Goal: Task Accomplishment & Management: Manage account settings

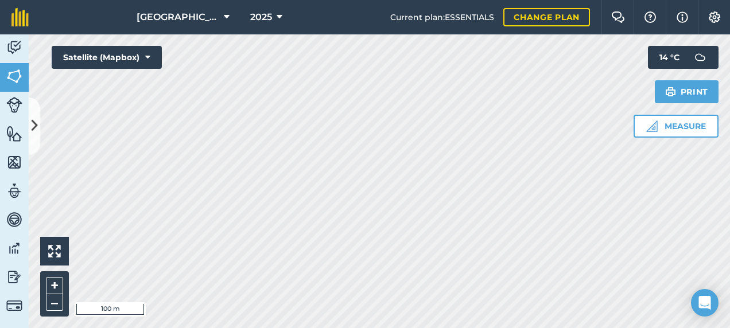
drag, startPoint x: 34, startPoint y: 134, endPoint x: 41, endPoint y: 144, distance: 11.9
click at [34, 134] on icon at bounding box center [35, 126] width 6 height 20
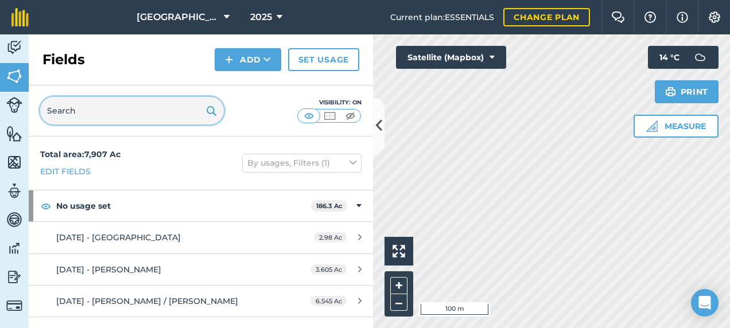
click at [122, 108] on input "text" at bounding box center [132, 111] width 184 height 28
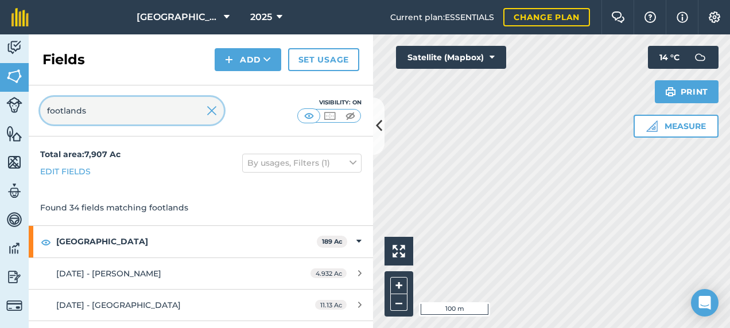
type input "footlands"
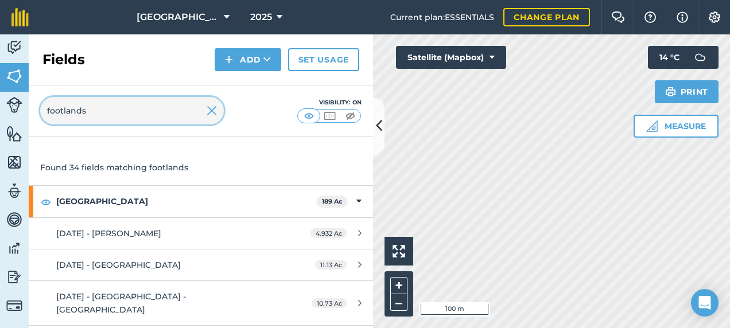
scroll to position [57, 0]
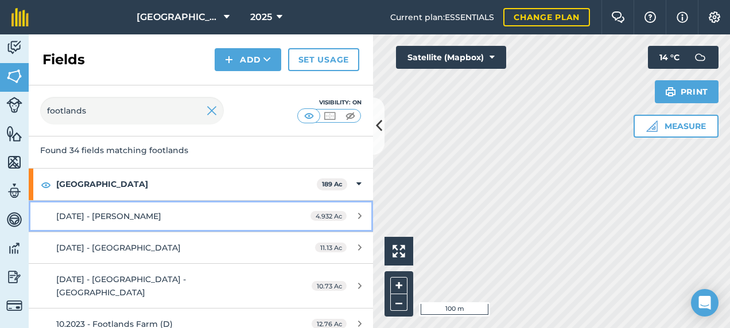
click at [165, 221] on div "[DATE] - [PERSON_NAME]" at bounding box center [164, 216] width 216 height 13
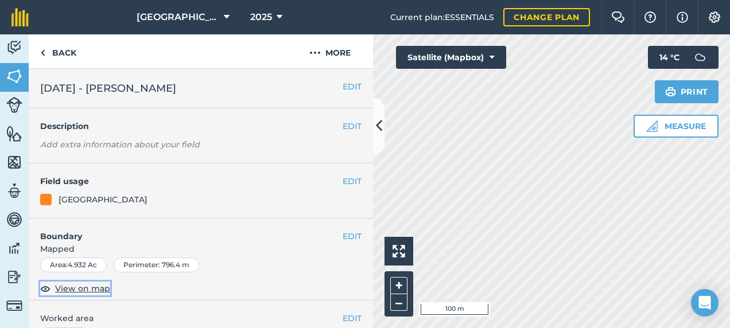
click at [81, 289] on span "View on map" at bounding box center [82, 288] width 55 height 13
click at [375, 122] on button at bounding box center [378, 126] width 11 height 57
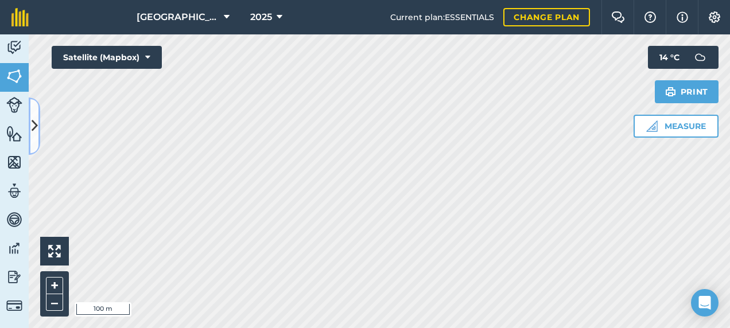
click at [32, 126] on icon at bounding box center [35, 126] width 6 height 20
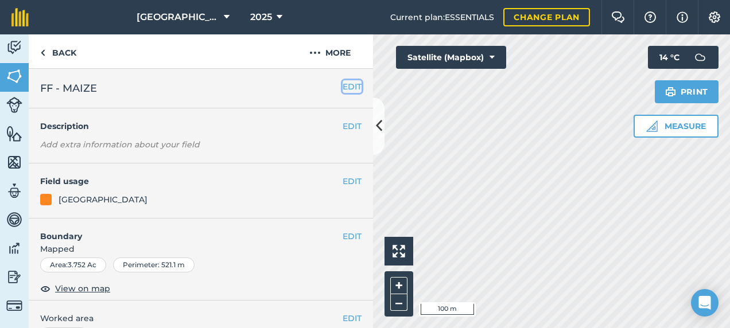
click at [343, 88] on button "EDIT" at bounding box center [352, 86] width 19 height 13
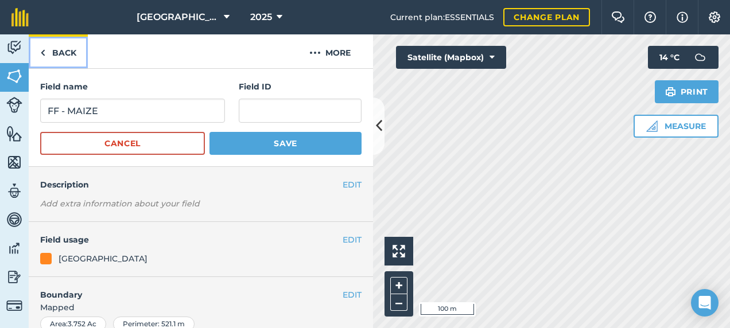
click at [56, 53] on link "Back" at bounding box center [58, 51] width 59 height 34
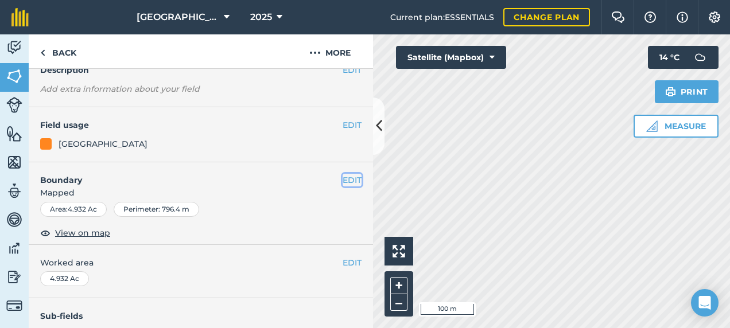
click at [343, 176] on button "EDIT" at bounding box center [352, 180] width 19 height 13
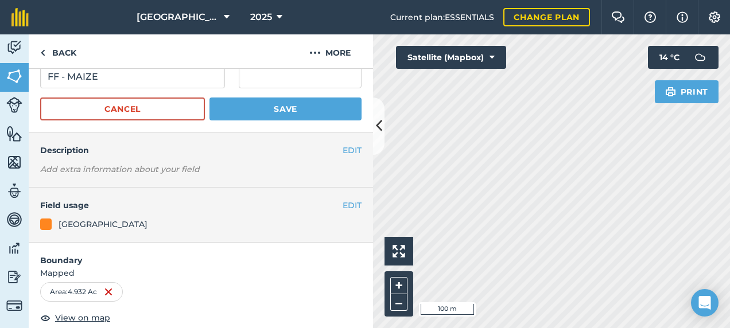
scroll to position [0, 0]
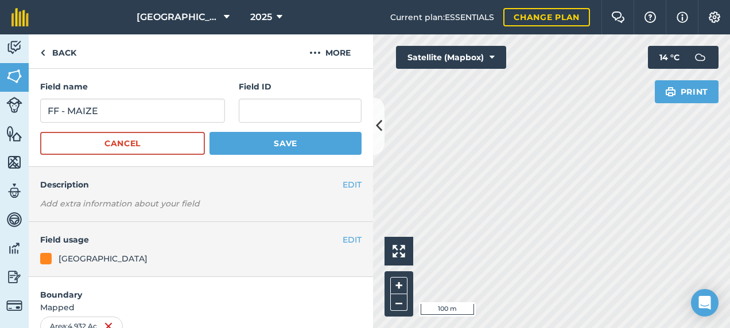
click at [114, 156] on div "Field name FF - MAIZE Field ID Cancel Save" at bounding box center [201, 118] width 344 height 98
click at [116, 150] on button "Cancel" at bounding box center [122, 143] width 165 height 23
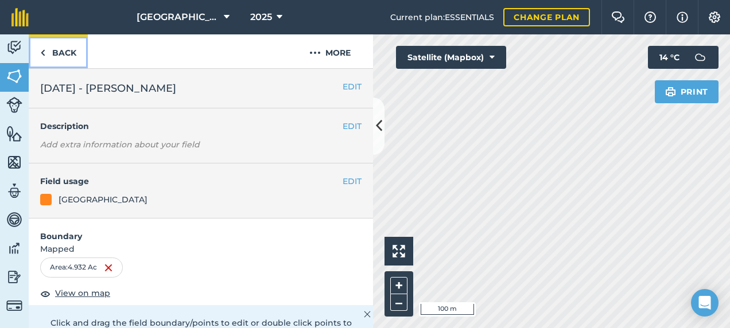
click at [67, 56] on link "Back" at bounding box center [58, 51] width 59 height 34
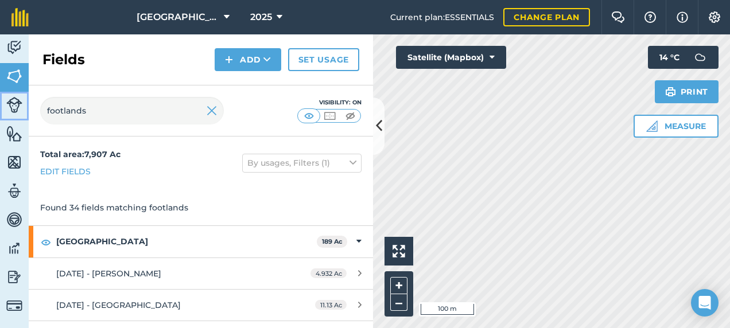
click at [10, 108] on img at bounding box center [14, 105] width 16 height 16
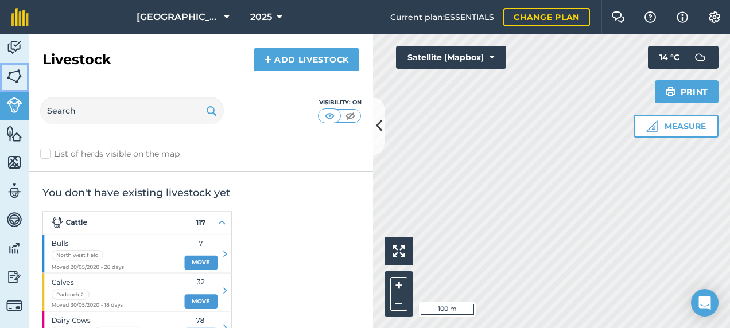
click at [18, 83] on img at bounding box center [14, 76] width 16 height 17
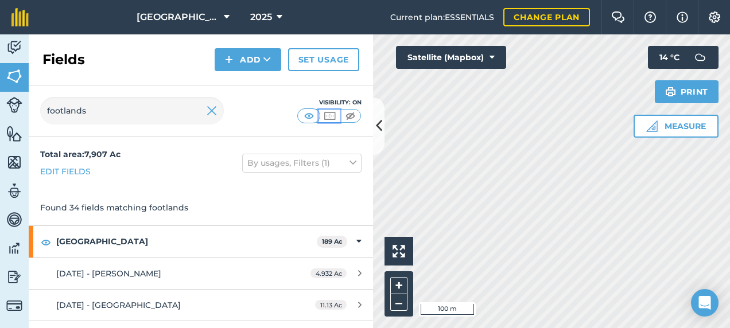
click at [322, 118] on img at bounding box center [329, 115] width 14 height 11
click at [310, 114] on img at bounding box center [309, 115] width 14 height 11
click at [380, 122] on icon at bounding box center [379, 126] width 6 height 20
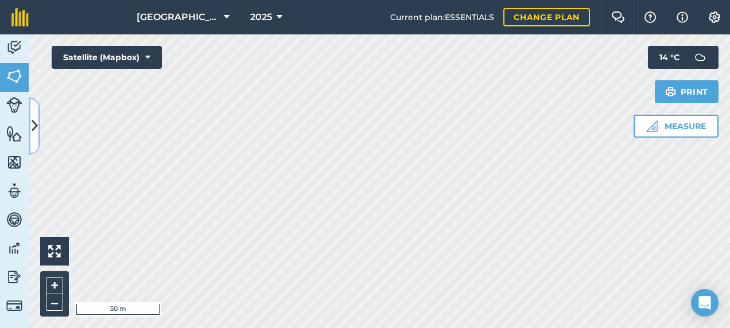
click at [36, 127] on icon at bounding box center [35, 126] width 6 height 20
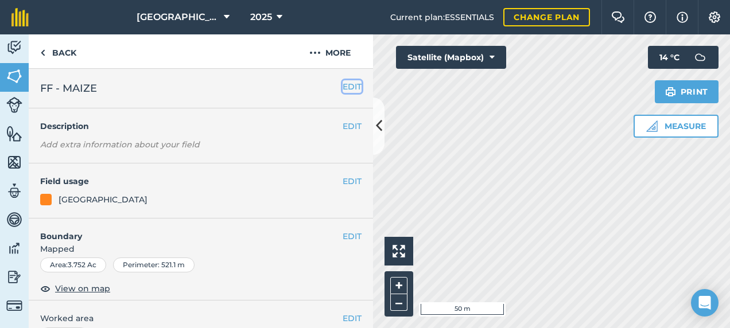
click at [343, 85] on button "EDIT" at bounding box center [352, 86] width 19 height 13
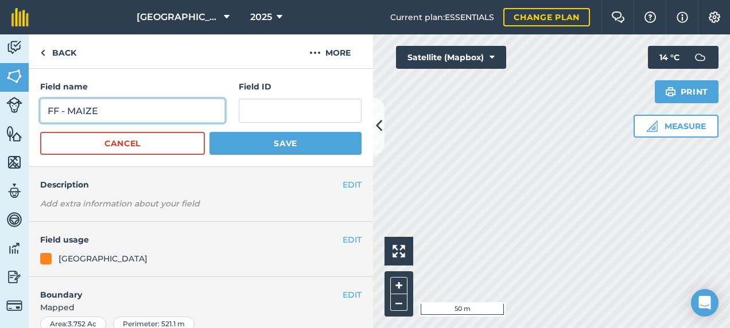
drag, startPoint x: 58, startPoint y: 112, endPoint x: 196, endPoint y: 104, distance: 138.6
click at [192, 107] on input "FF - MAIZE" at bounding box center [132, 111] width 185 height 24
type input "FF - [DATE]"
click at [209, 132] on button "Save" at bounding box center [285, 143] width 152 height 23
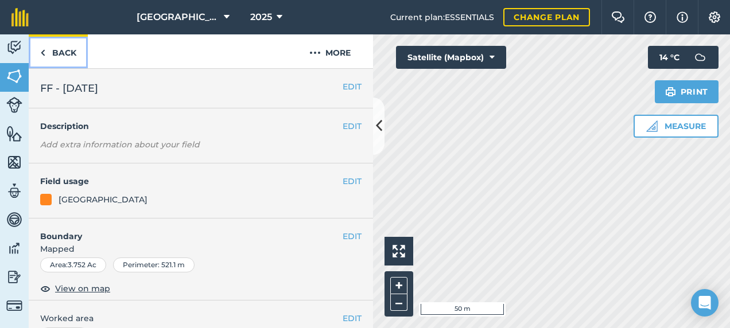
click at [55, 52] on link "Back" at bounding box center [58, 51] width 59 height 34
click at [348, 85] on button "EDIT" at bounding box center [352, 86] width 19 height 13
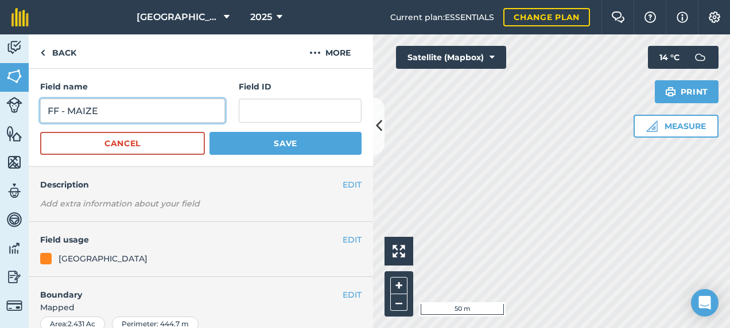
drag, startPoint x: 119, startPoint y: 116, endPoint x: 69, endPoint y: 112, distance: 50.6
click at [69, 112] on input "FF - MAIZE" at bounding box center [132, 111] width 185 height 24
type input "FF - [DATE]"
click at [209, 132] on button "Save" at bounding box center [285, 143] width 152 height 23
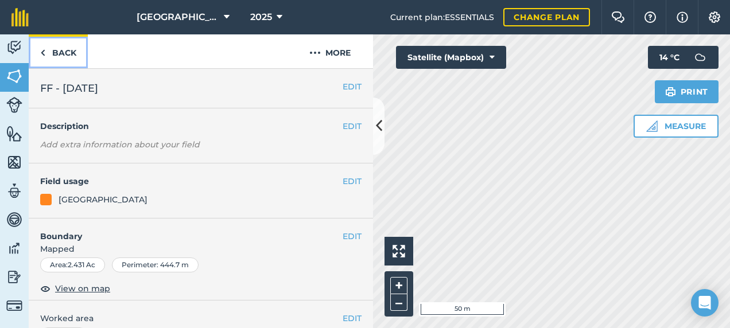
click at [57, 55] on link "Back" at bounding box center [58, 51] width 59 height 34
click at [77, 48] on link "Back" at bounding box center [58, 51] width 59 height 34
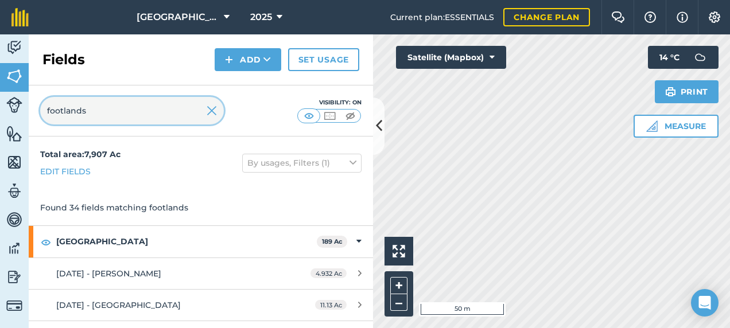
drag, startPoint x: 89, startPoint y: 115, endPoint x: -2, endPoint y: 116, distance: 91.2
click at [0, 116] on html "Footlands Farm 2025 Current plan : ESSENTIALS Change plan Farm Chat Help Info S…" at bounding box center [365, 164] width 730 height 328
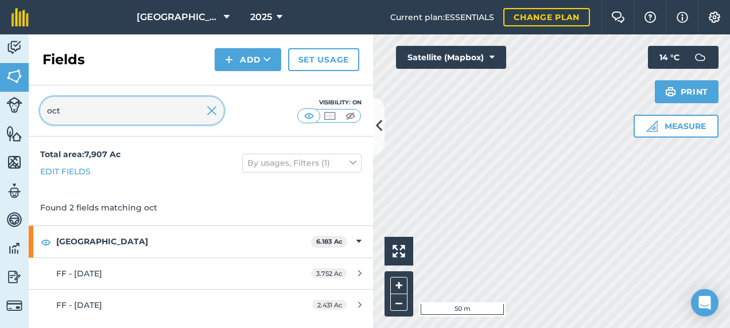
type input "oct"
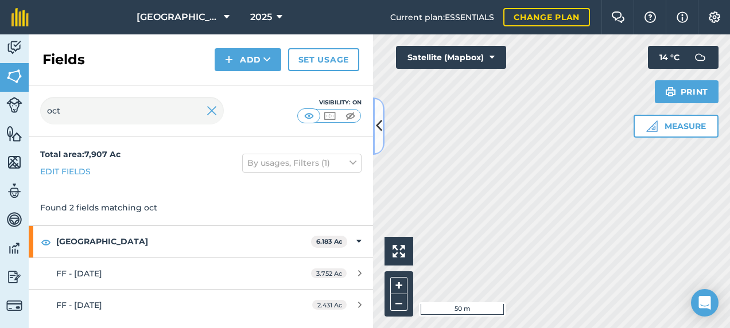
click at [379, 122] on icon at bounding box center [379, 126] width 6 height 20
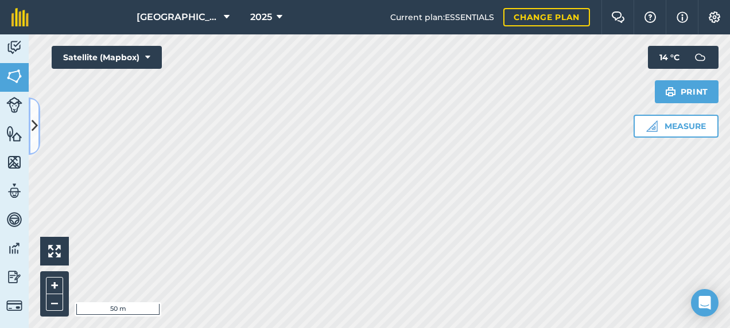
click at [36, 129] on icon at bounding box center [35, 126] width 6 height 20
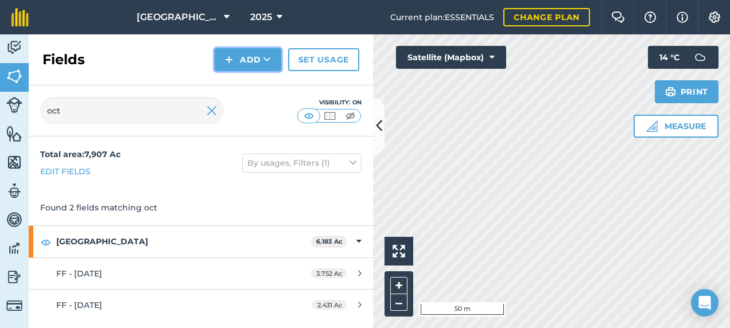
click at [253, 63] on button "Add" at bounding box center [248, 59] width 67 height 23
click at [240, 89] on link "Draw" at bounding box center [247, 85] width 63 height 25
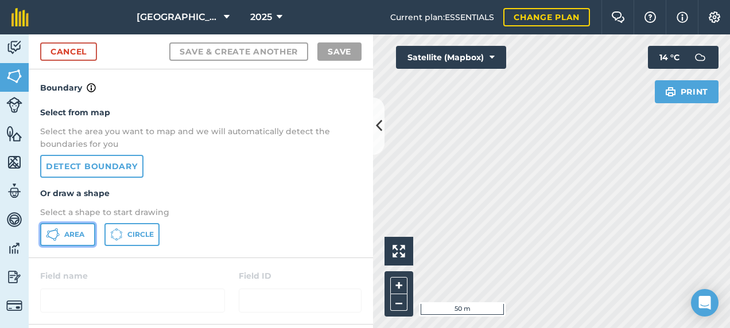
click at [65, 236] on span "Area" at bounding box center [74, 234] width 20 height 9
click at [380, 122] on icon at bounding box center [379, 126] width 6 height 20
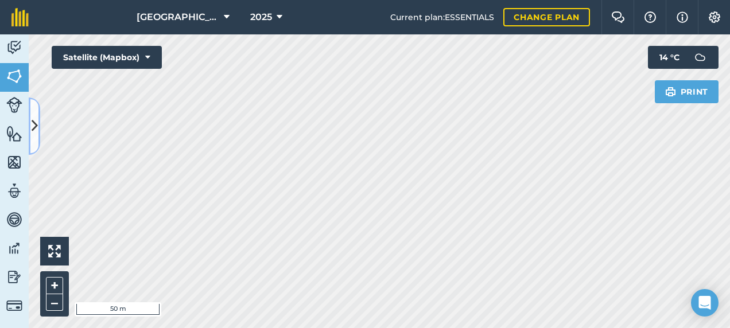
click at [36, 131] on icon at bounding box center [35, 126] width 6 height 20
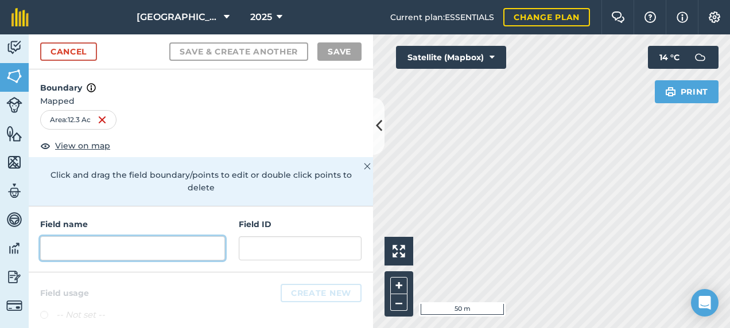
click at [127, 247] on input "text" at bounding box center [132, 248] width 185 height 24
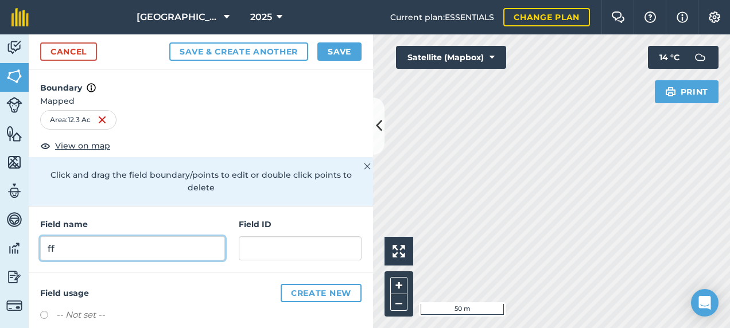
type input "f"
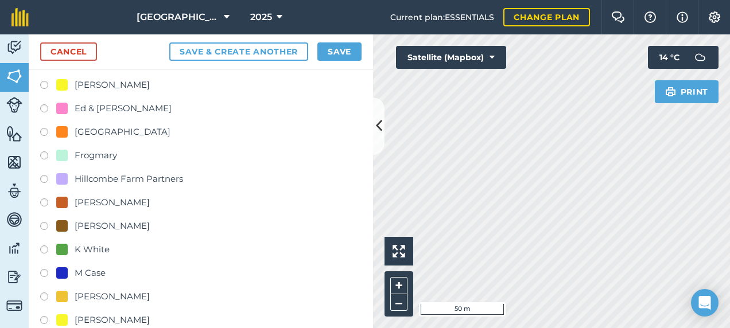
scroll to position [355, 0]
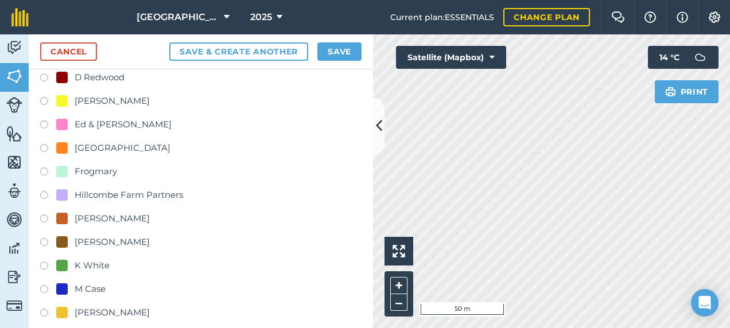
type input "FF - [DATE]"
click at [45, 146] on label at bounding box center [48, 149] width 16 height 11
radio input "true"
click at [326, 48] on button "Save" at bounding box center [339, 51] width 44 height 18
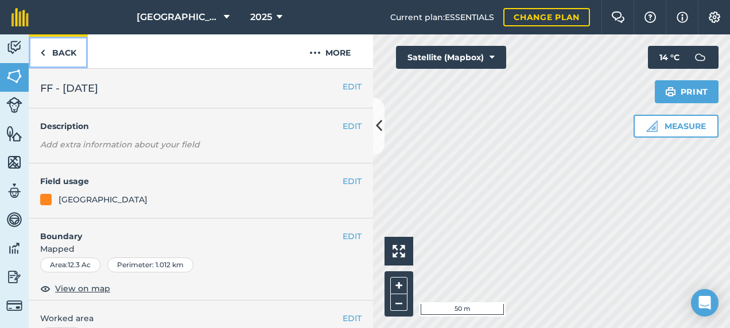
click at [48, 56] on link "Back" at bounding box center [58, 51] width 59 height 34
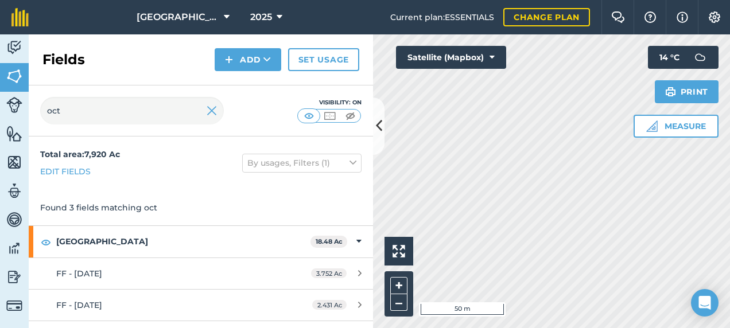
scroll to position [23, 0]
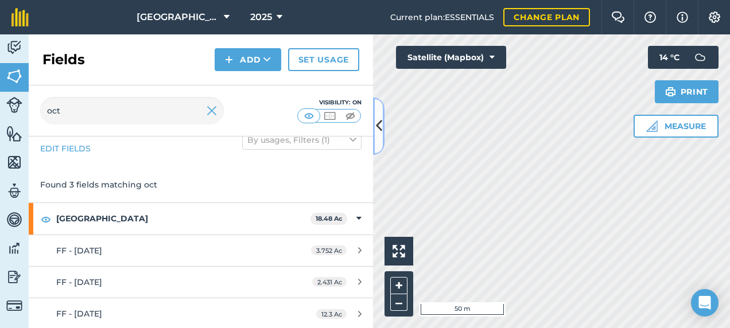
click at [379, 132] on icon at bounding box center [379, 126] width 6 height 20
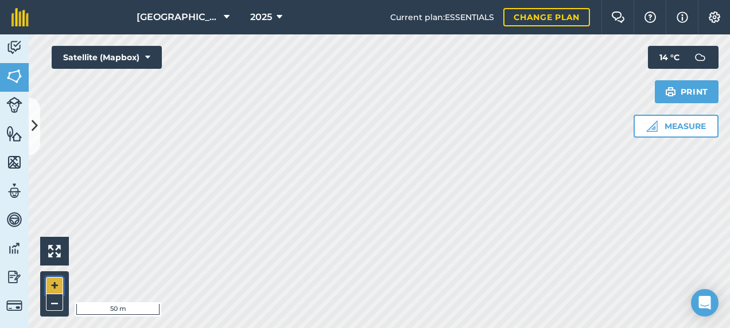
click at [47, 285] on button "+" at bounding box center [54, 285] width 17 height 17
click at [49, 302] on button "–" at bounding box center [54, 302] width 17 height 17
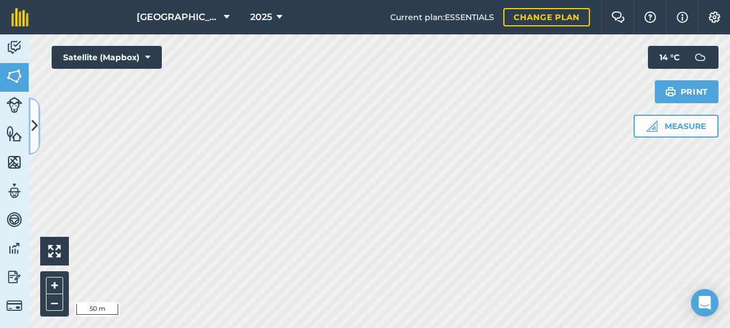
click at [40, 117] on button at bounding box center [34, 126] width 11 height 57
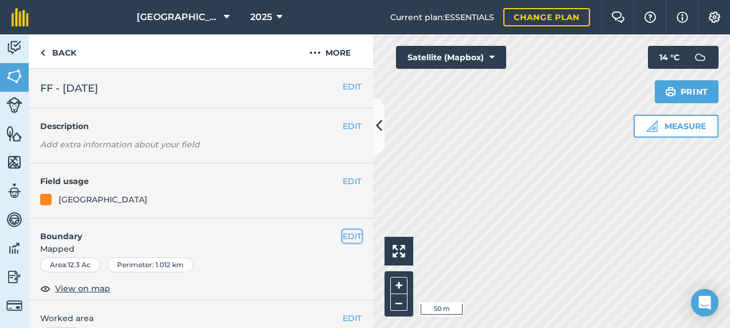
click at [348, 235] on button "EDIT" at bounding box center [352, 236] width 19 height 13
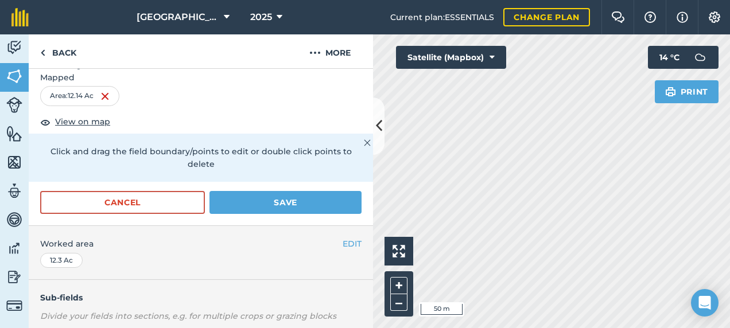
scroll to position [172, 0]
click at [235, 195] on button "Save" at bounding box center [285, 202] width 152 height 23
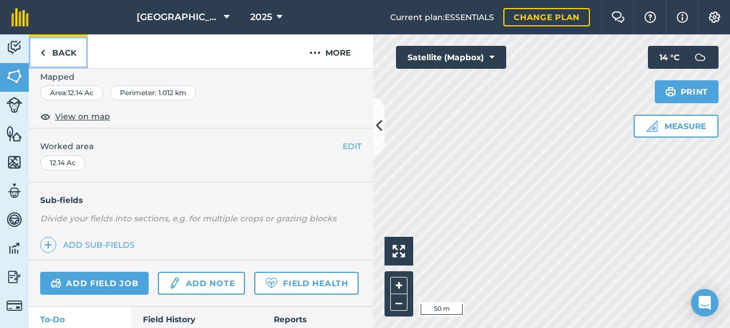
click at [64, 53] on link "Back" at bounding box center [58, 51] width 59 height 34
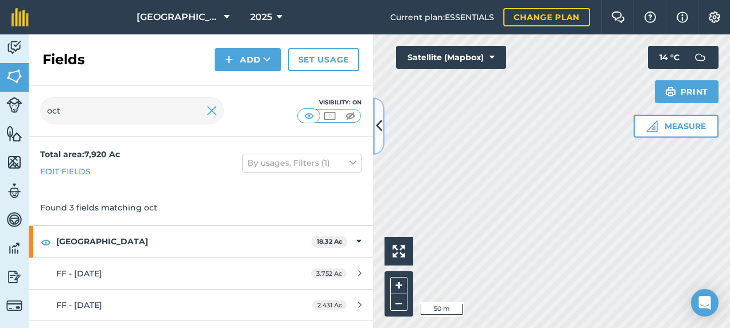
click at [382, 121] on icon at bounding box center [379, 126] width 6 height 20
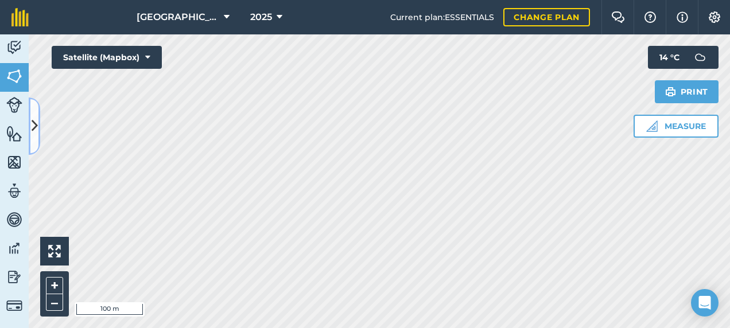
click at [36, 119] on icon at bounding box center [35, 126] width 6 height 20
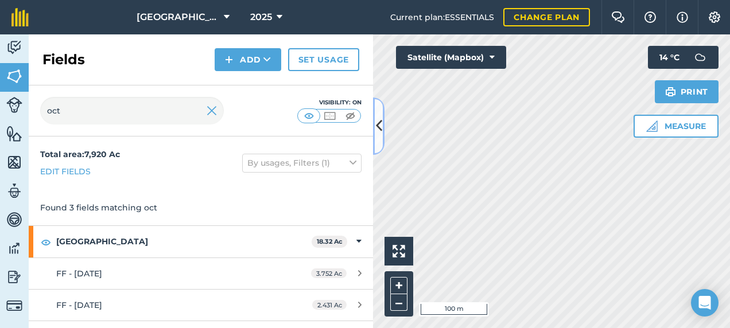
click at [381, 119] on icon at bounding box center [379, 126] width 6 height 20
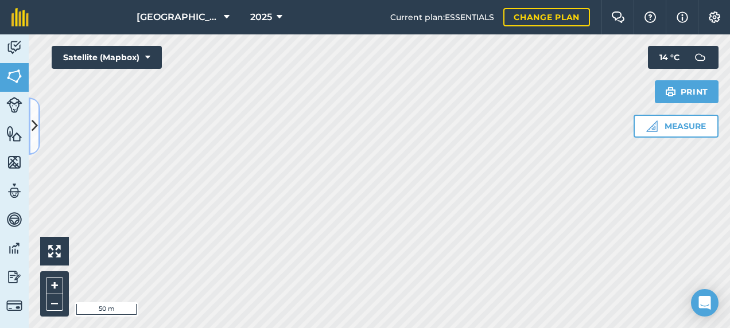
click at [38, 132] on button at bounding box center [34, 126] width 11 height 57
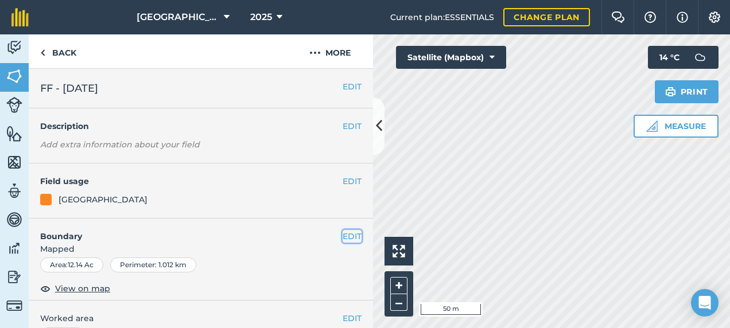
click at [343, 233] on button "EDIT" at bounding box center [352, 236] width 19 height 13
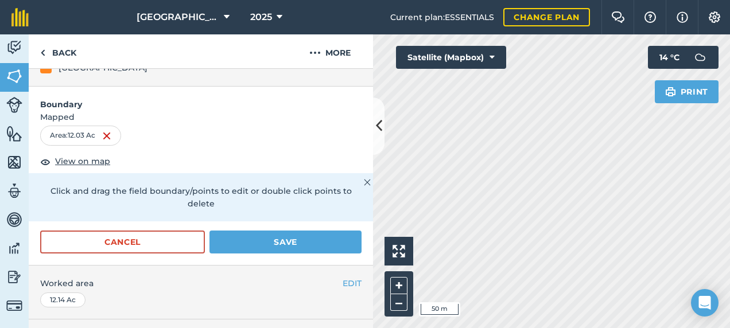
scroll to position [172, 0]
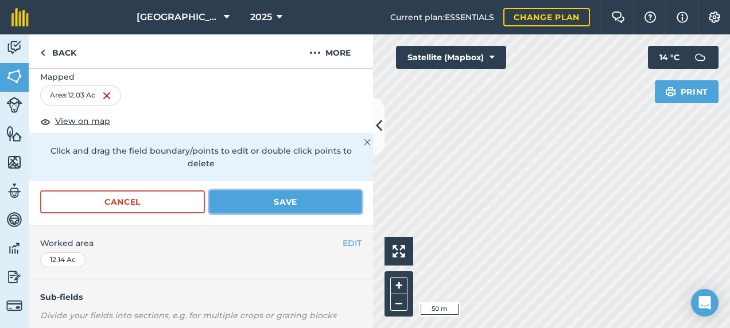
click at [259, 201] on button "Save" at bounding box center [285, 202] width 152 height 23
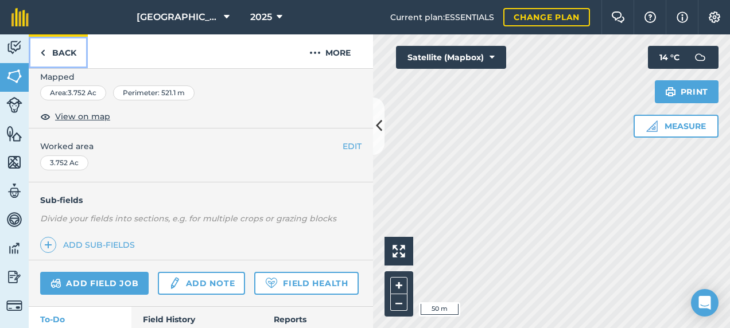
click at [68, 53] on link "Back" at bounding box center [58, 51] width 59 height 34
click at [63, 53] on link "Back" at bounding box center [58, 51] width 59 height 34
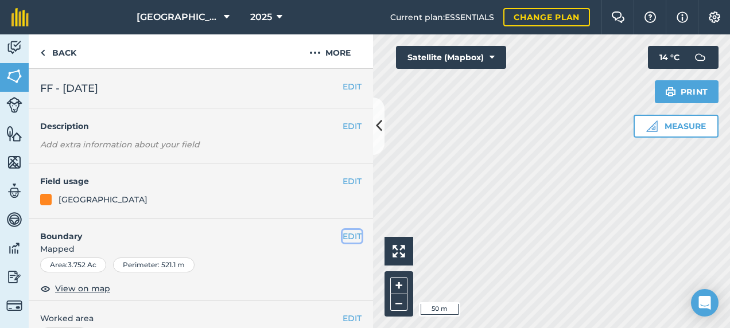
click at [343, 236] on button "EDIT" at bounding box center [352, 236] width 19 height 13
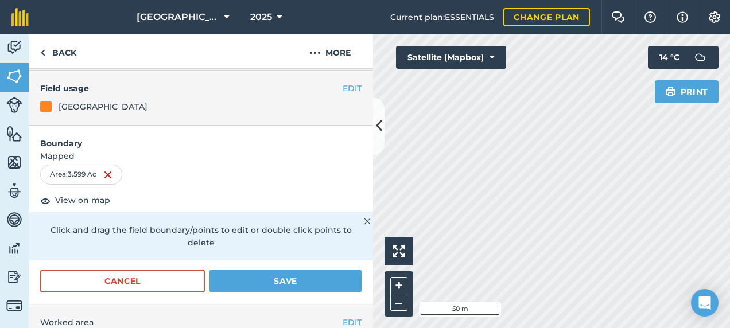
scroll to position [172, 0]
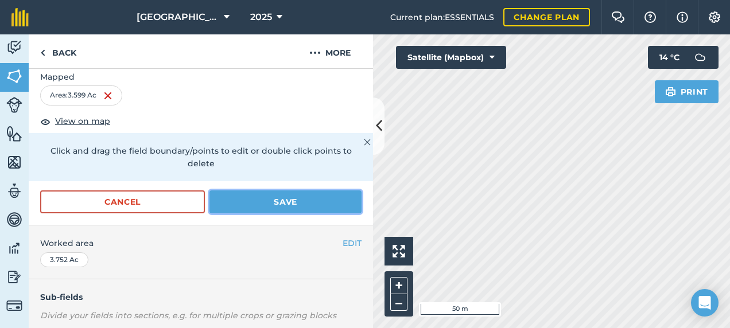
click at [241, 199] on button "Save" at bounding box center [285, 202] width 152 height 23
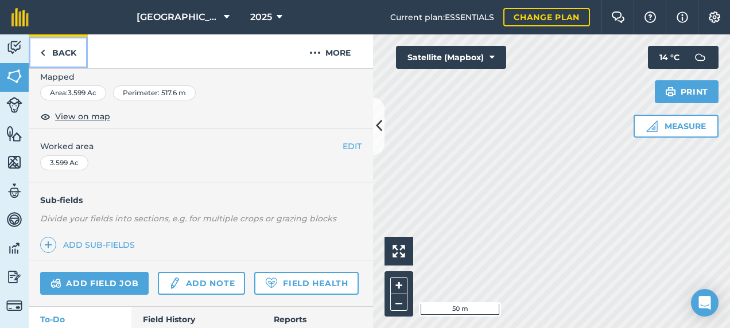
click at [61, 58] on link "Back" at bounding box center [58, 51] width 59 height 34
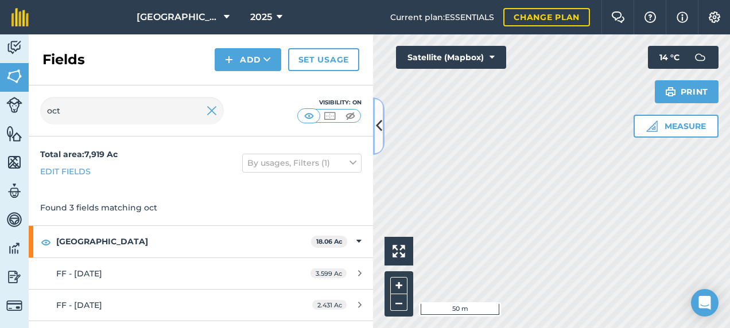
click at [380, 122] on icon at bounding box center [379, 126] width 6 height 20
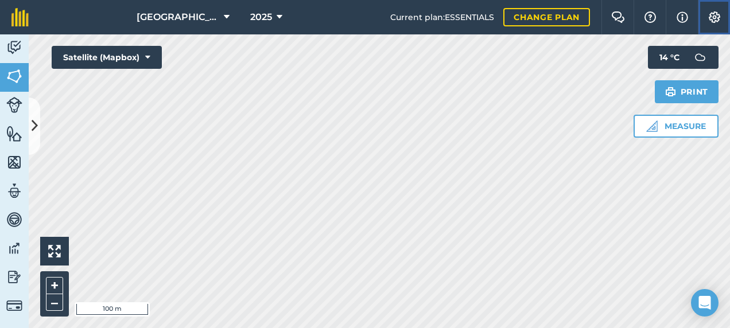
click at [704, 20] on button "Settings" at bounding box center [714, 17] width 32 height 34
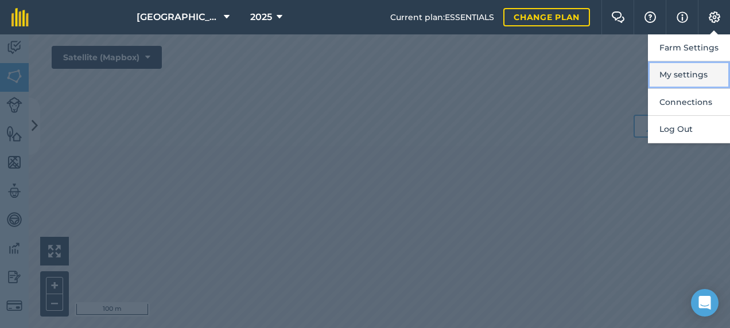
click at [688, 71] on button "My settings" at bounding box center [689, 74] width 82 height 27
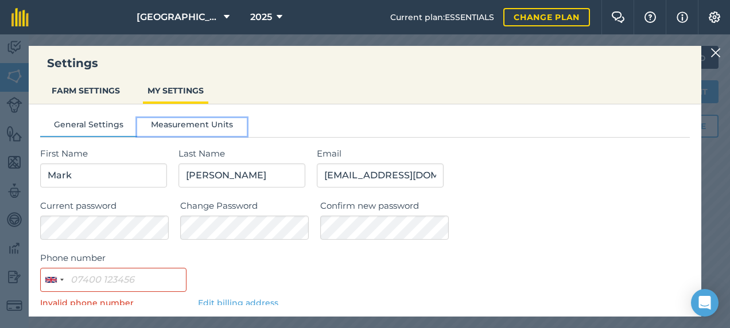
click at [160, 125] on button "Measurement Units" at bounding box center [192, 126] width 110 height 17
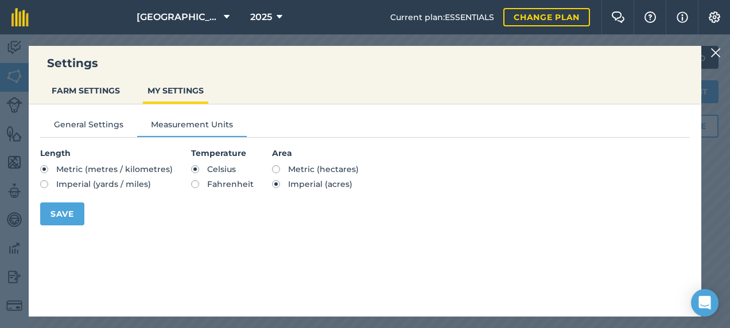
click at [272, 172] on label "Metric (hectares)" at bounding box center [315, 169] width 87 height 8
radio input "true"
radio input "false"
click at [71, 219] on button "Save" at bounding box center [62, 214] width 44 height 23
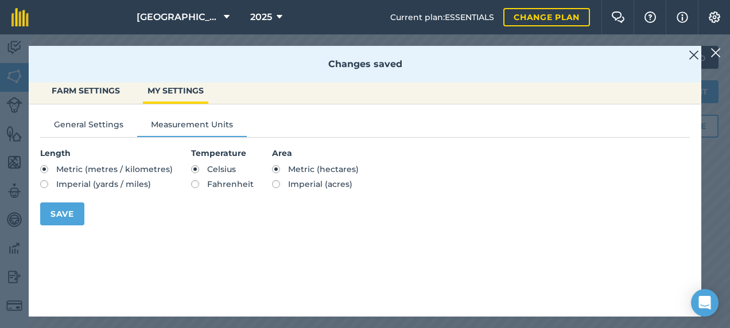
click at [693, 56] on img at bounding box center [694, 55] width 10 height 14
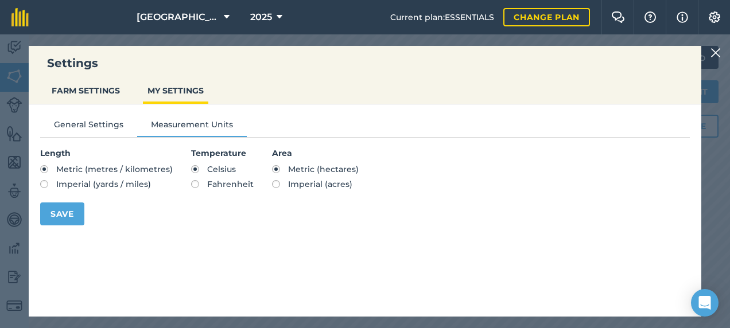
click at [720, 52] on img at bounding box center [715, 53] width 10 height 14
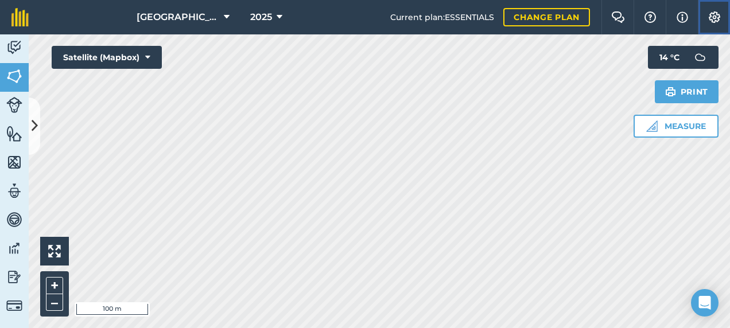
click at [720, 15] on img at bounding box center [715, 16] width 14 height 11
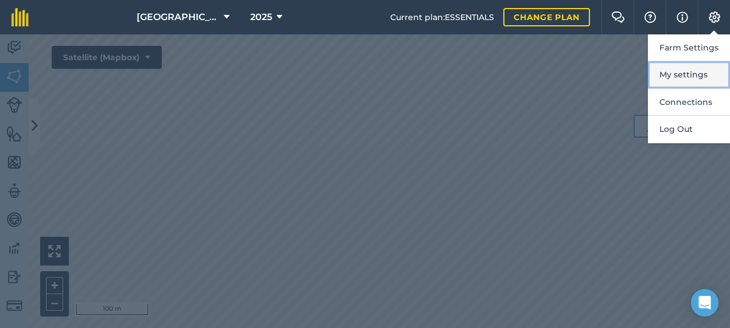
click at [695, 74] on button "My settings" at bounding box center [689, 74] width 82 height 27
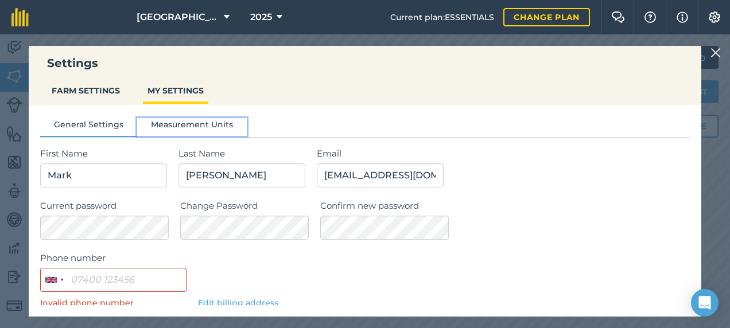
click at [178, 122] on button "Measurement Units" at bounding box center [192, 126] width 110 height 17
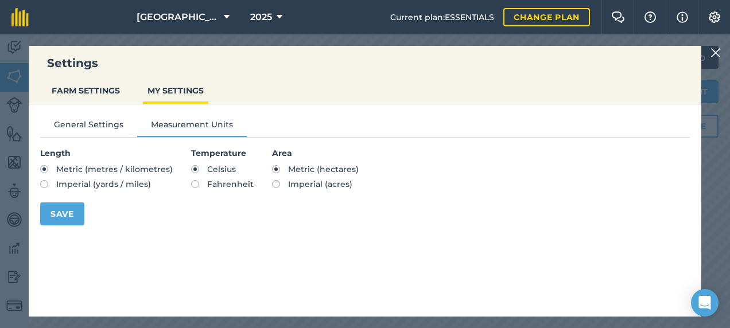
click at [332, 182] on span "Imperial (acres)" at bounding box center [320, 184] width 64 height 10
radio input "true"
radio input "false"
click at [59, 216] on button "Save" at bounding box center [62, 214] width 44 height 23
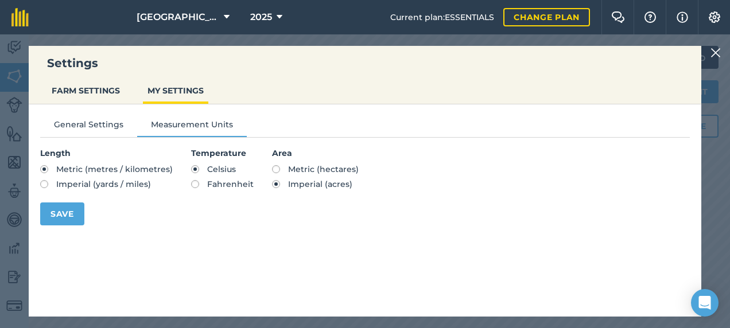
click at [716, 56] on img at bounding box center [715, 53] width 10 height 14
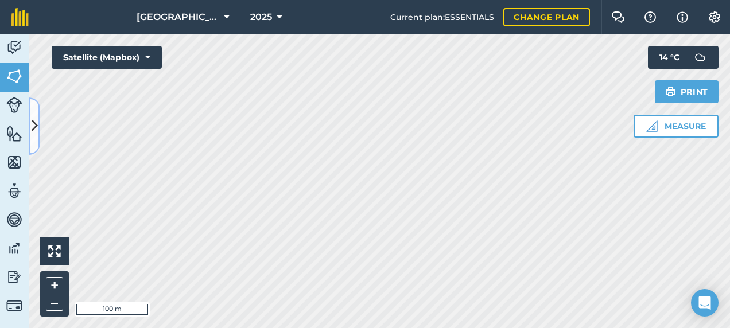
click at [37, 116] on icon at bounding box center [35, 126] width 6 height 20
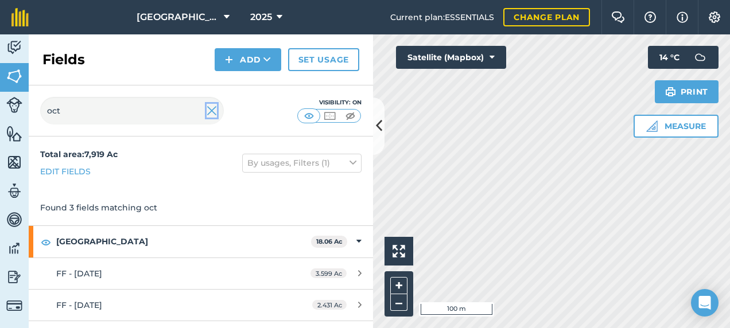
click at [215, 114] on img at bounding box center [212, 111] width 10 height 14
